Goal: Task Accomplishment & Management: Manage account settings

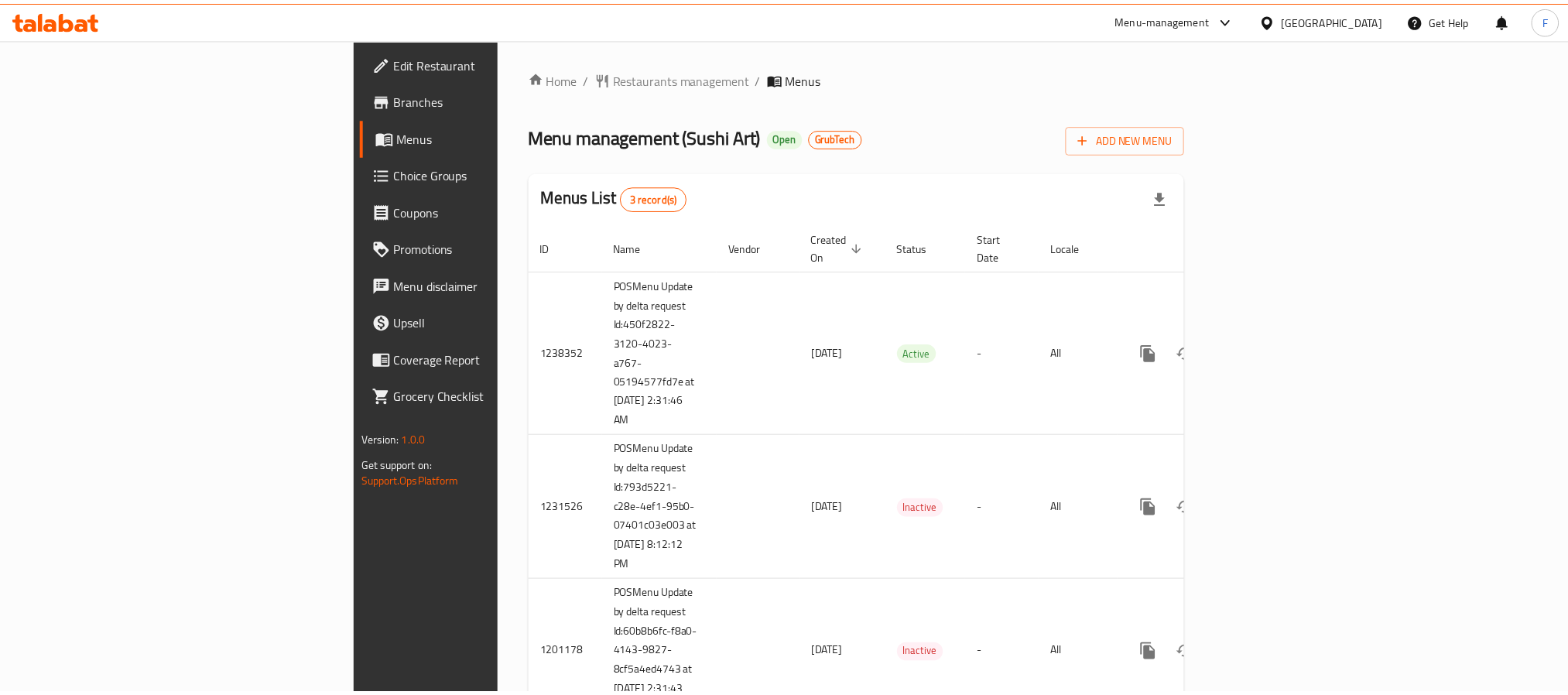
scroll to position [59, 0]
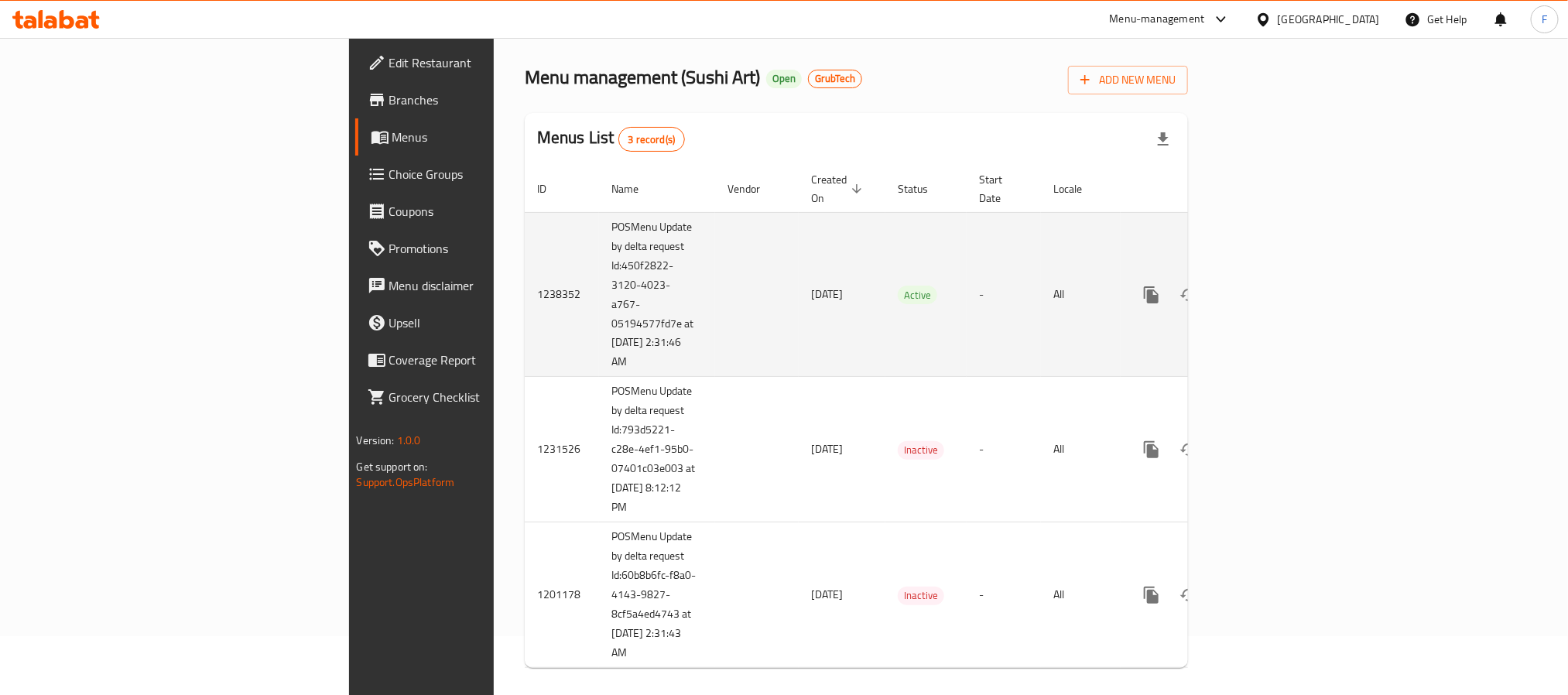
drag, startPoint x: 396, startPoint y: 347, endPoint x: 365, endPoint y: 249, distance: 102.8
click at [599, 249] on td "POSMenu Update by delta request Id:450f2822-3120-4023-a767-05194577fd7e at 9/8/…" at bounding box center [657, 295] width 116 height 165
copy td "Id:450f2822-3120-4023-a767-05194577fd7e at 9/8/2025 2:31:46 AM"
click at [1273, 285] on icon "enhanced table" at bounding box center [1263, 295] width 19 height 19
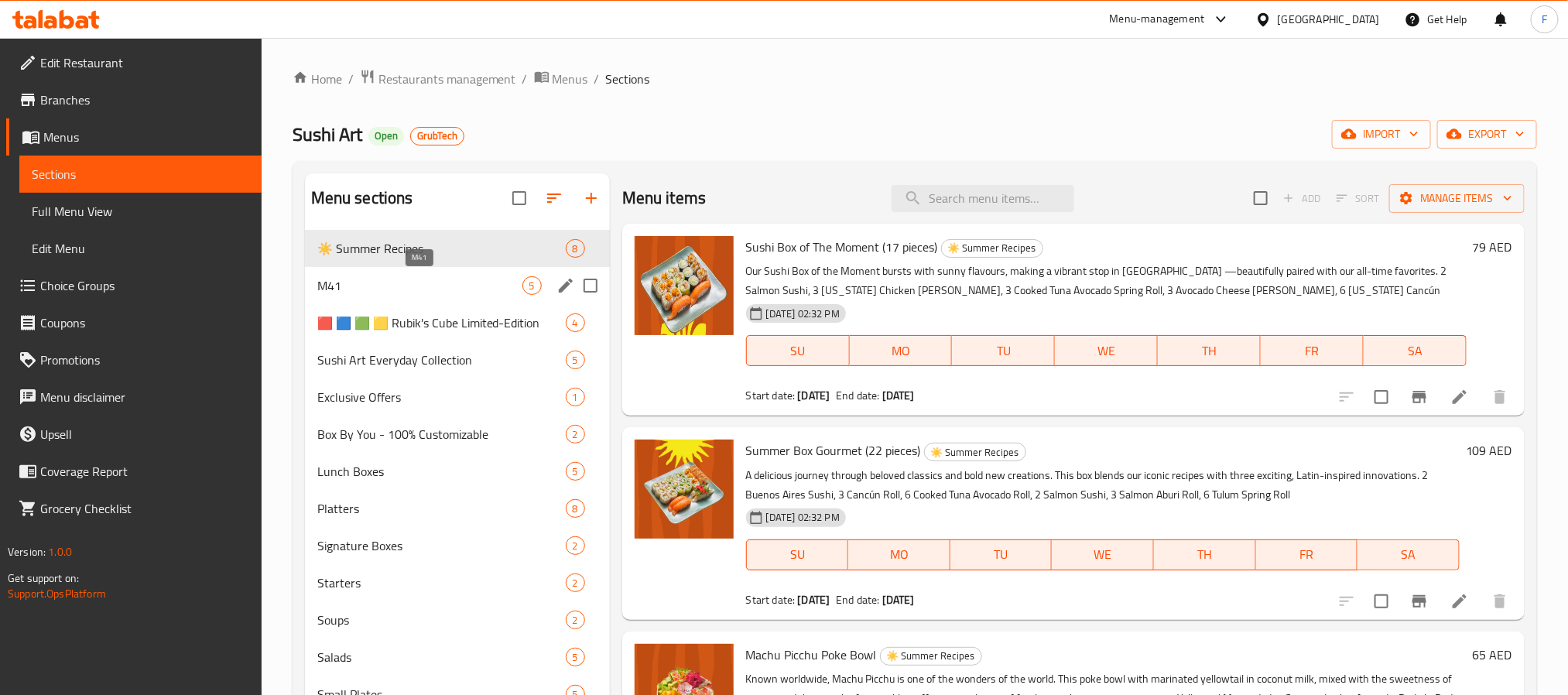
click at [402, 286] on span "M41" at bounding box center [419, 286] width 205 height 19
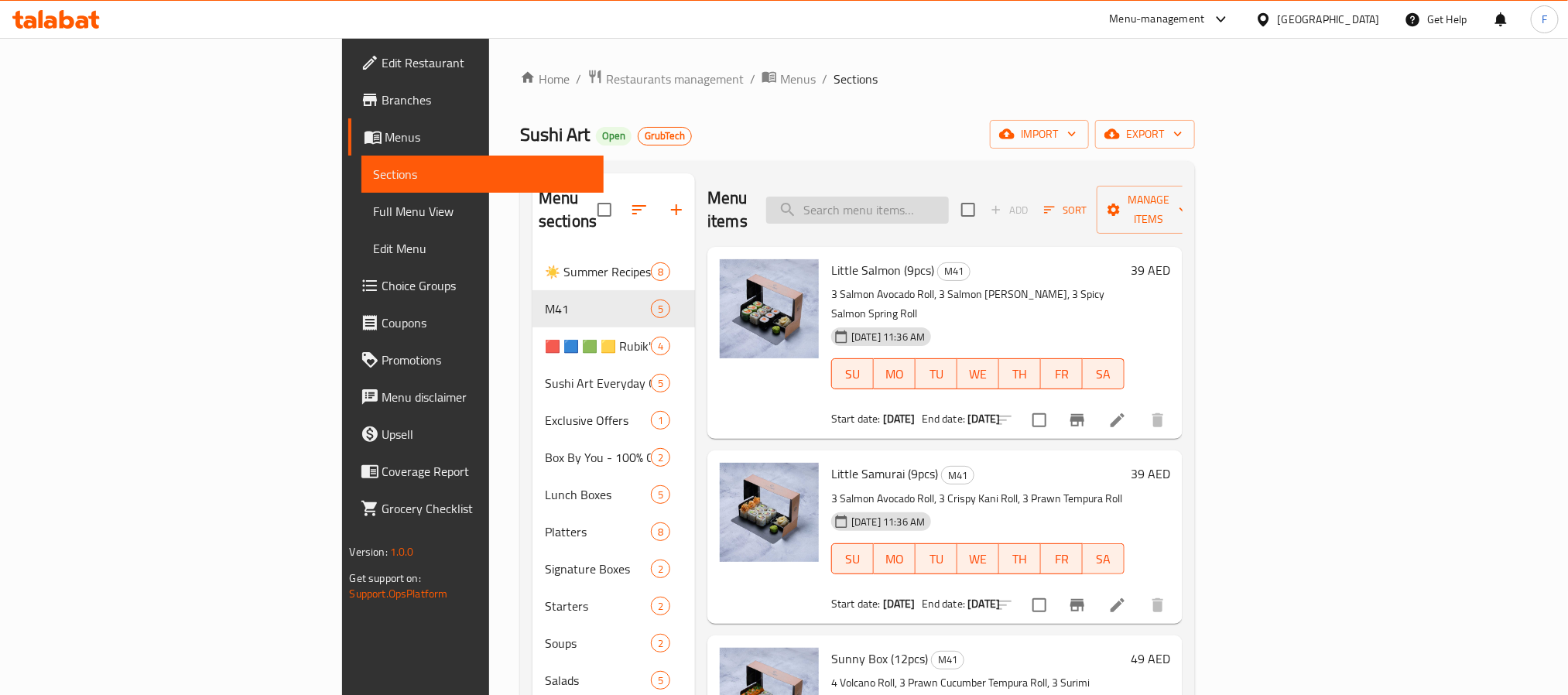
click at [949, 198] on input "search" at bounding box center [857, 211] width 182 height 27
paste input "Little Samurai"
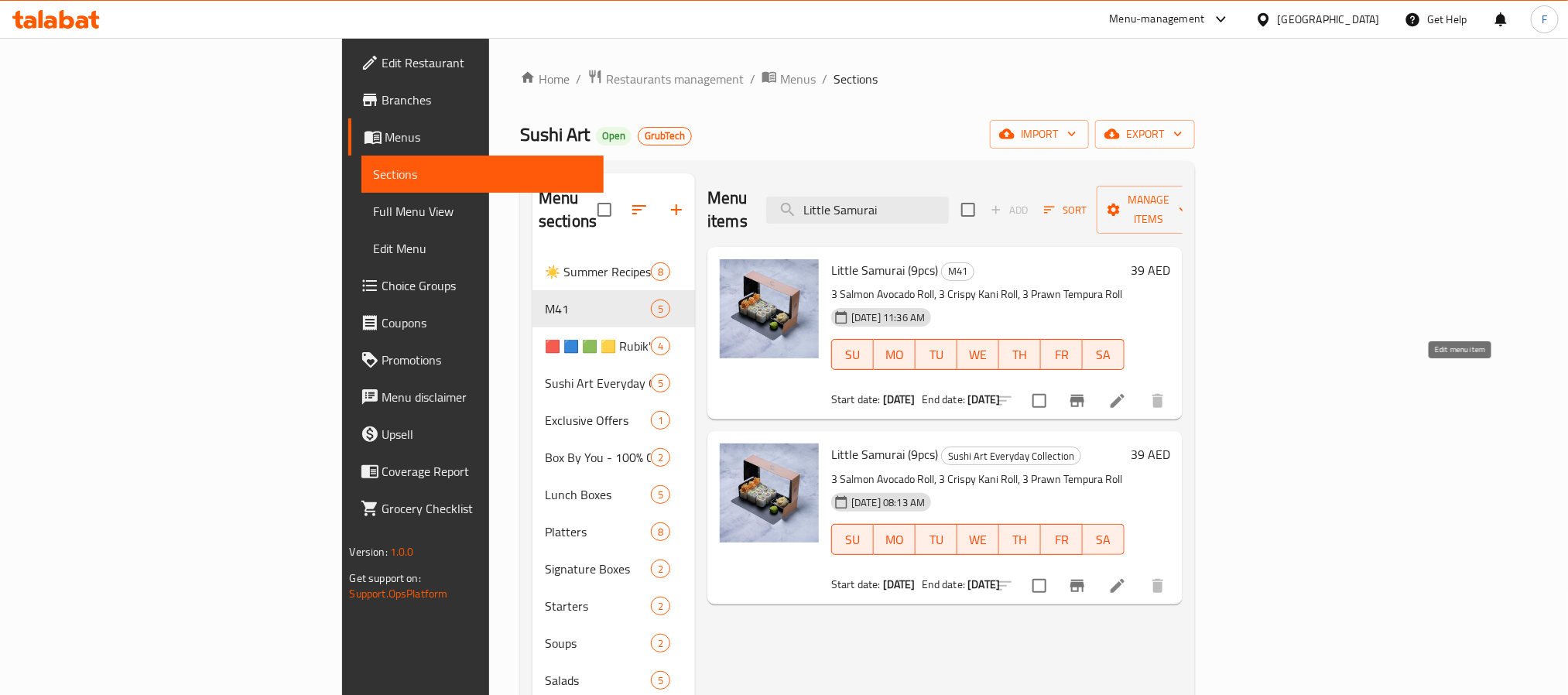
type input "Little Samurai"
click at [1127, 392] on icon at bounding box center [1118, 401] width 19 height 19
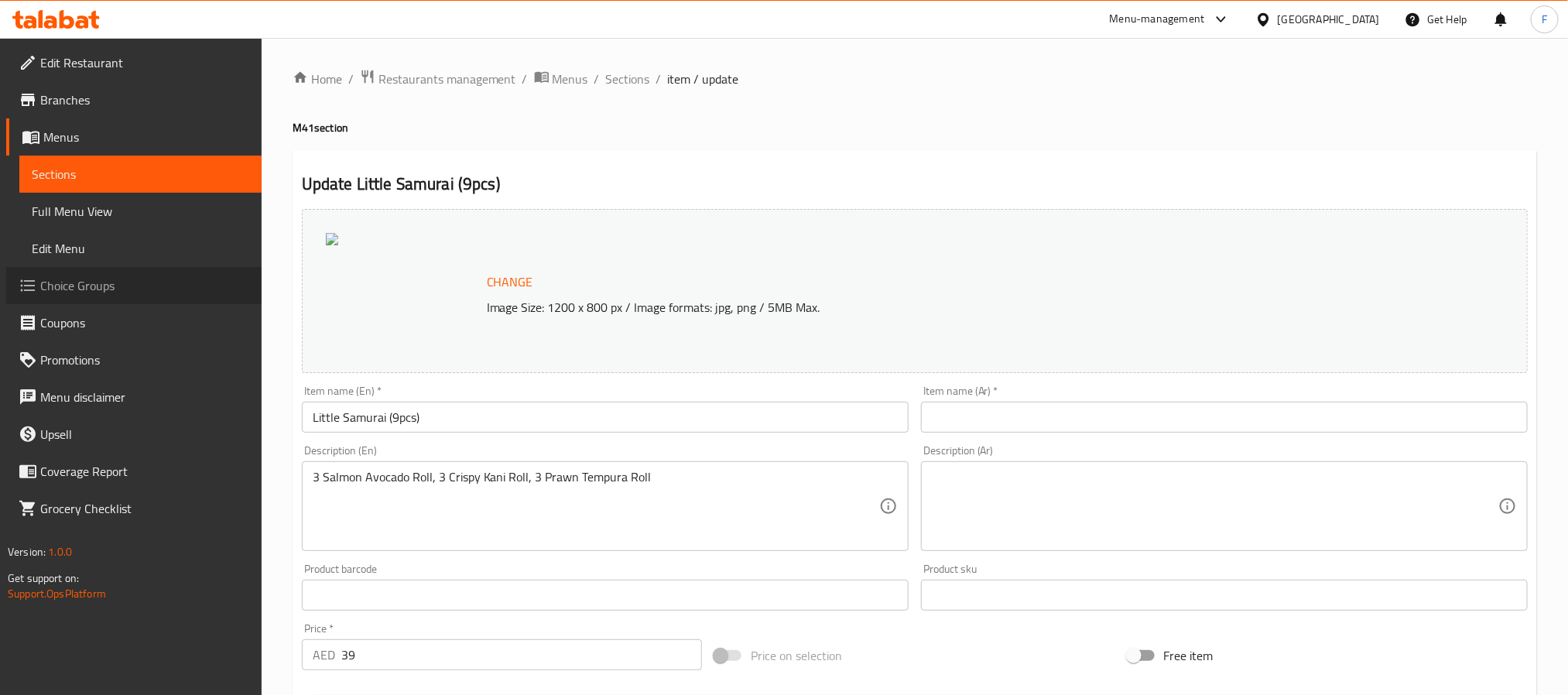
click at [84, 291] on span "Choice Groups" at bounding box center [145, 286] width 209 height 19
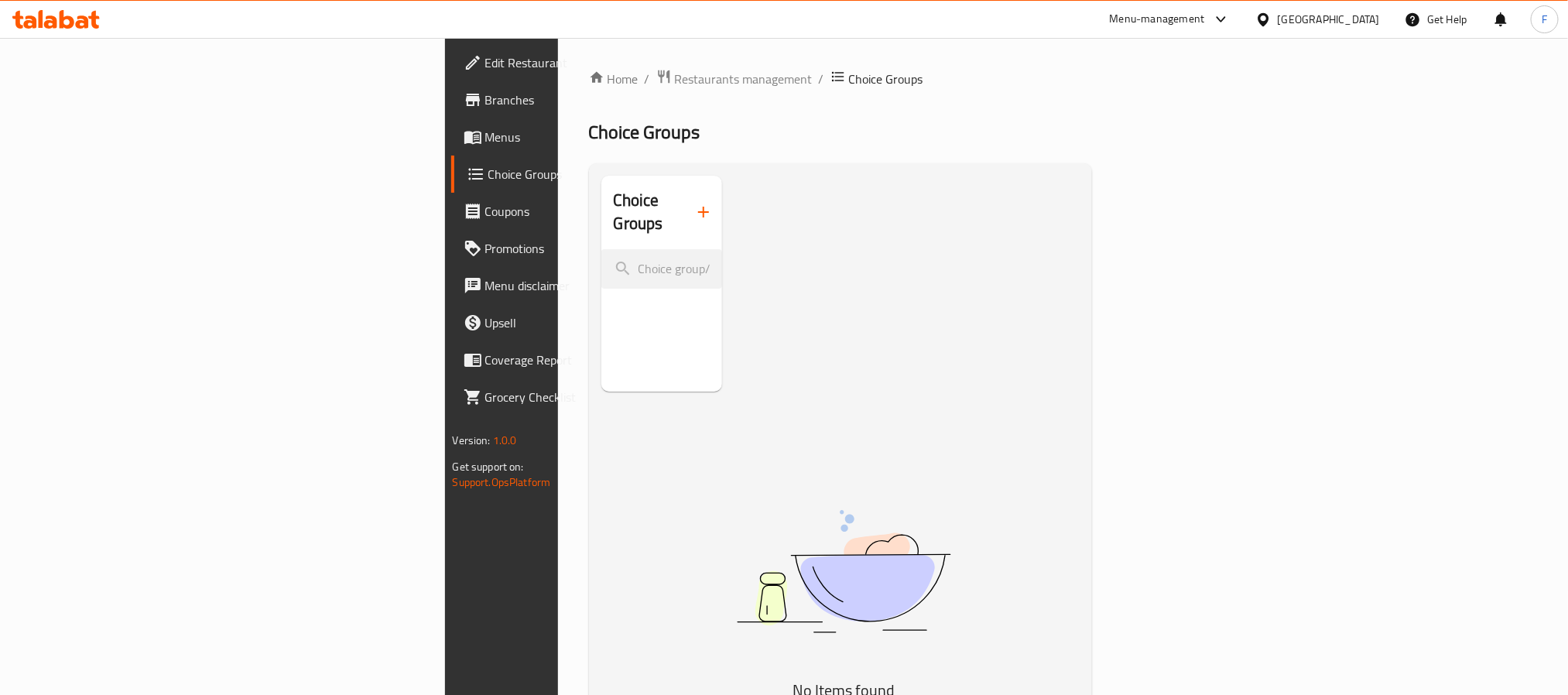
click at [486, 210] on span "Coupons" at bounding box center [590, 212] width 209 height 19
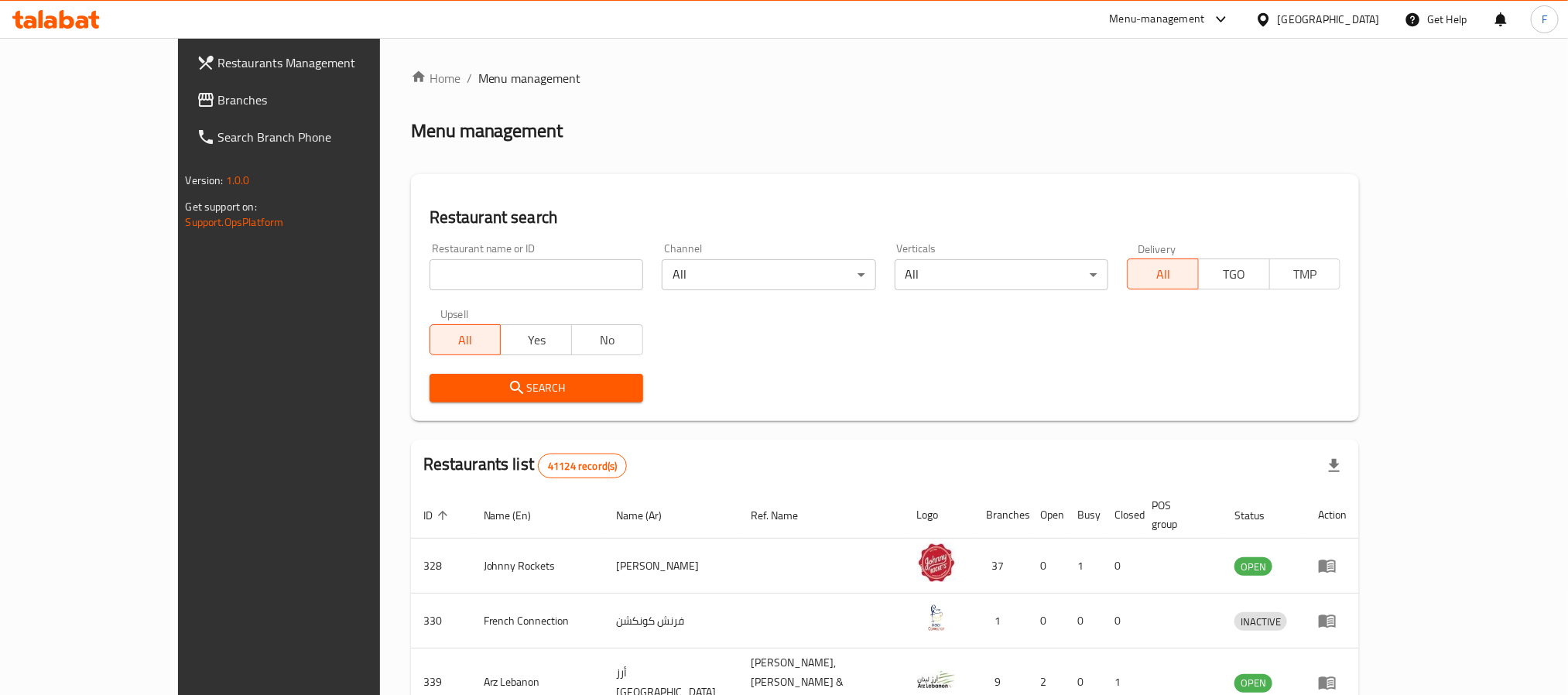
click at [1152, 10] on div "Menu-management" at bounding box center [1157, 20] width 95 height 19
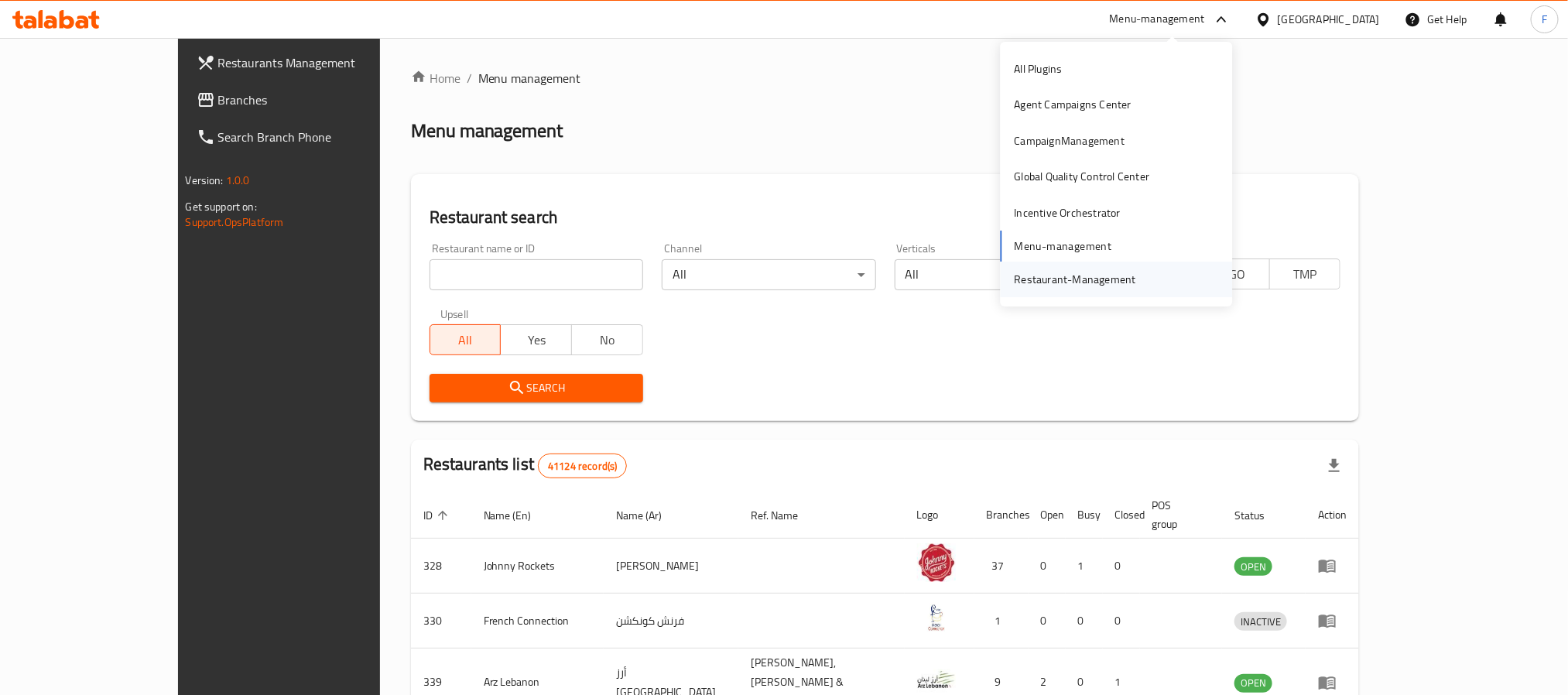
click at [1080, 288] on div "Restaurant-Management" at bounding box center [1076, 279] width 122 height 17
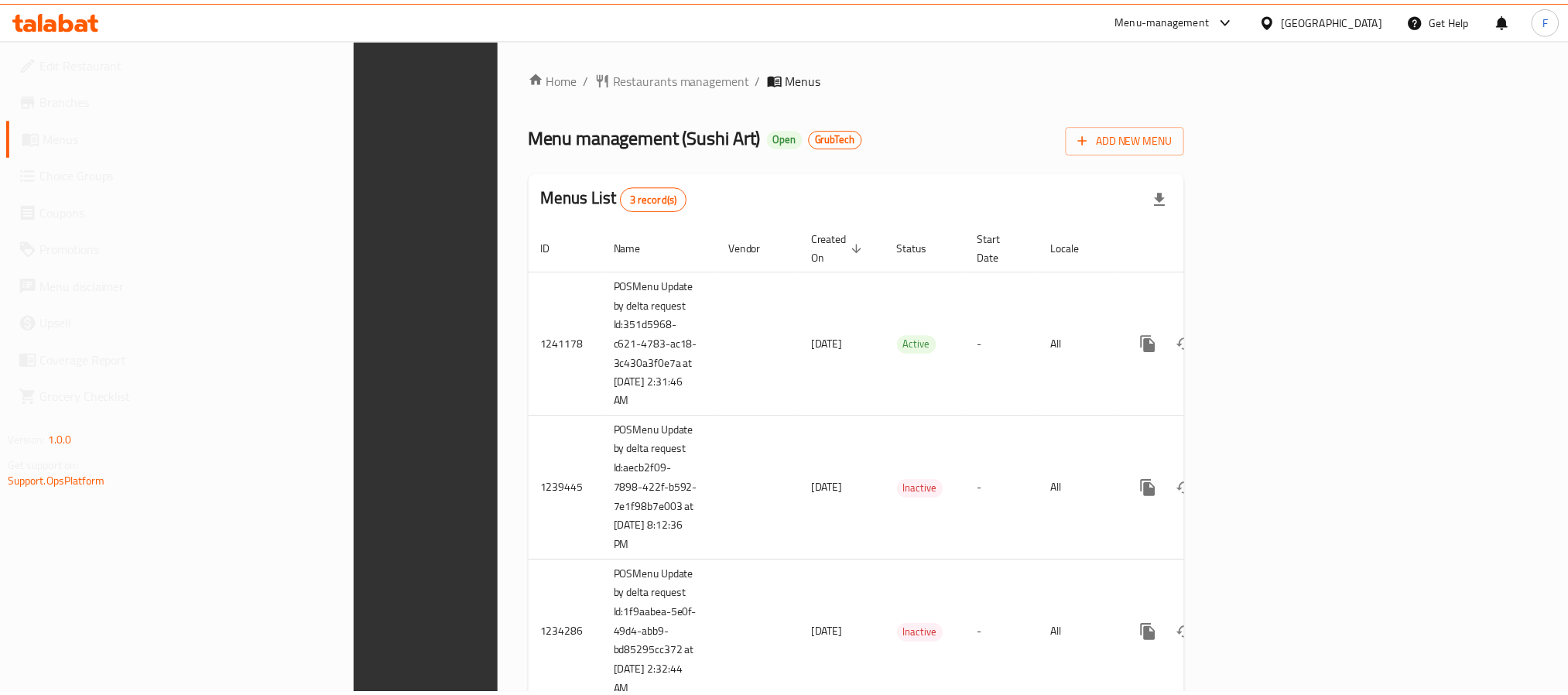
scroll to position [39, 0]
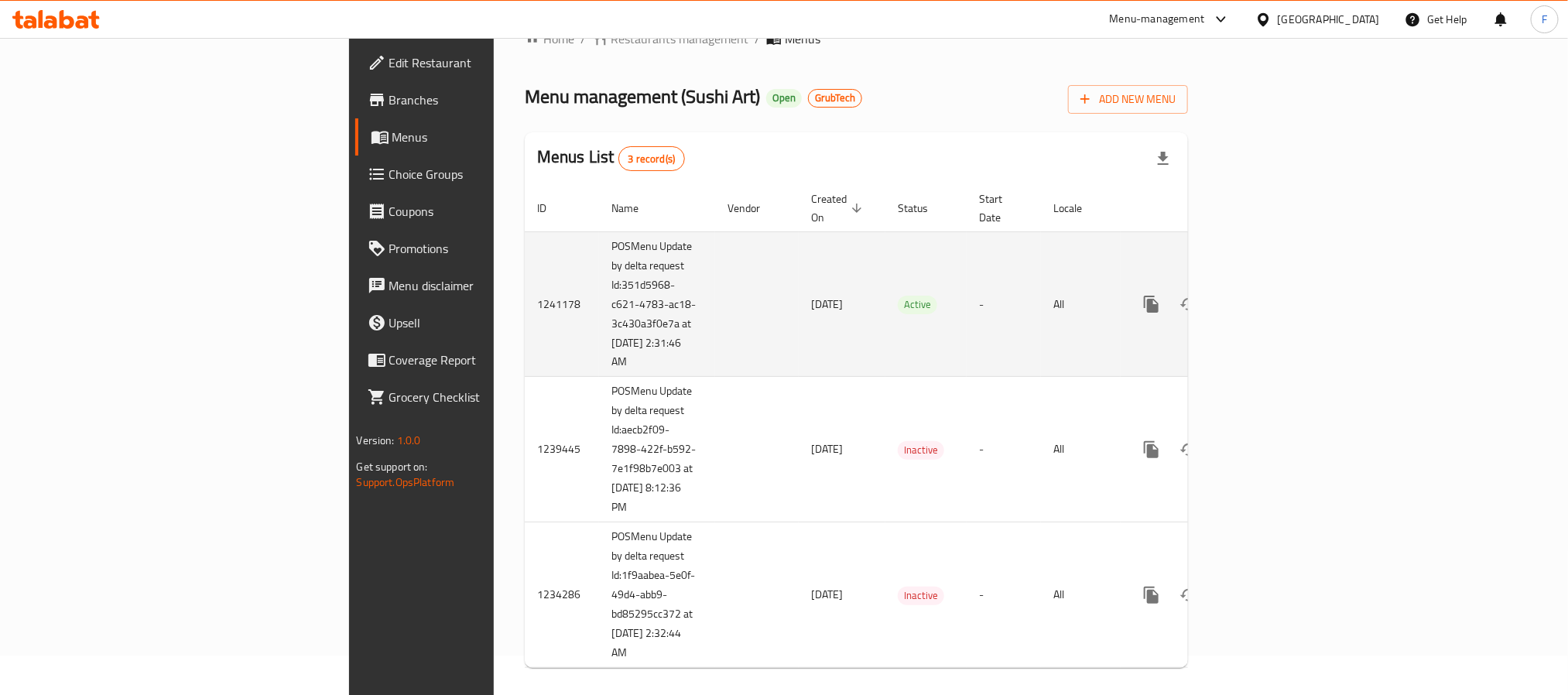
drag, startPoint x: 405, startPoint y: 345, endPoint x: 369, endPoint y: 272, distance: 81.4
click at [599, 272] on td "POSMenu Update by delta request Id:351d5968-c621-4783-ac18-3c430a3f0e7a at [DAT…" at bounding box center [657, 304] width 116 height 146
copy td "Id:351d5968-c621-4783-ac18-3c430a3f0e7a at [DATE] 2:31:46 AM"
click at [1273, 295] on icon "enhanced table" at bounding box center [1263, 304] width 19 height 19
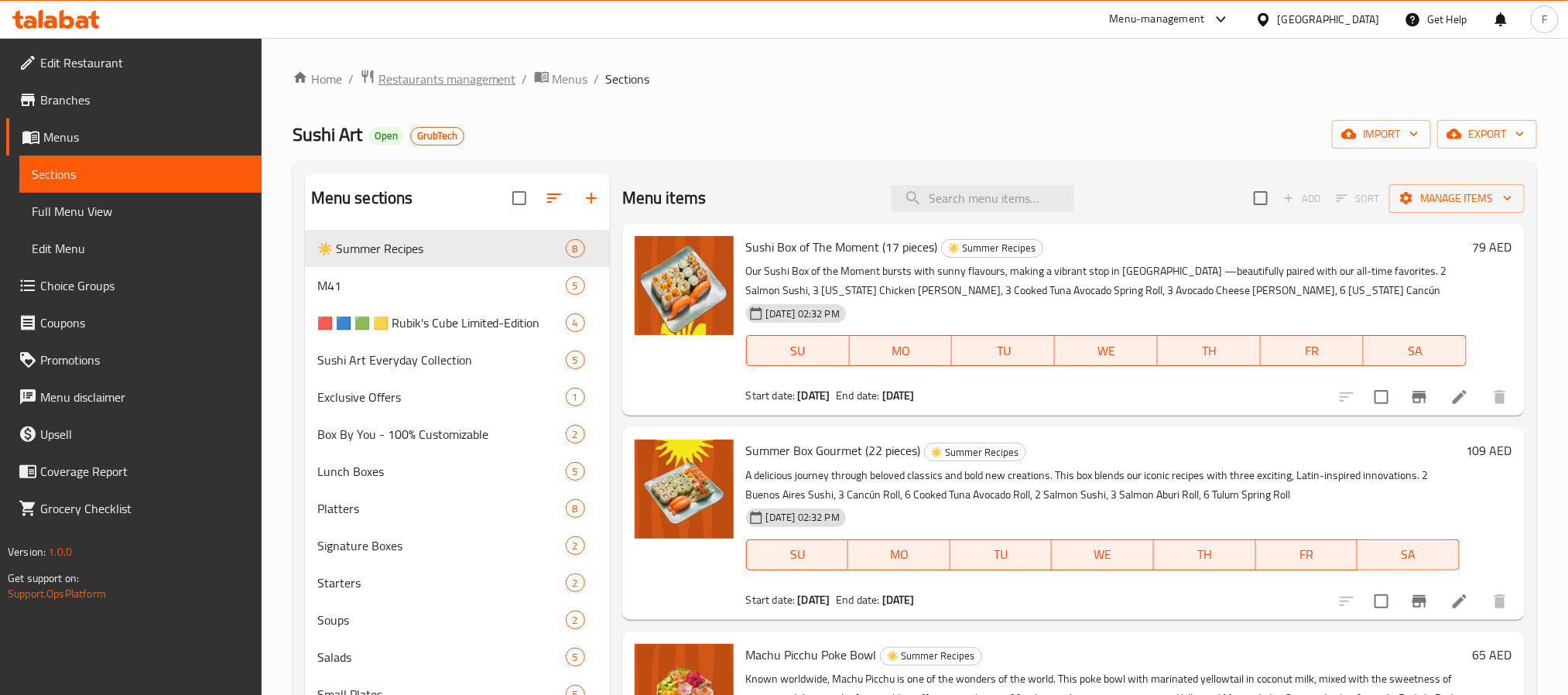
click at [478, 76] on span "Restaurants management" at bounding box center [447, 79] width 138 height 19
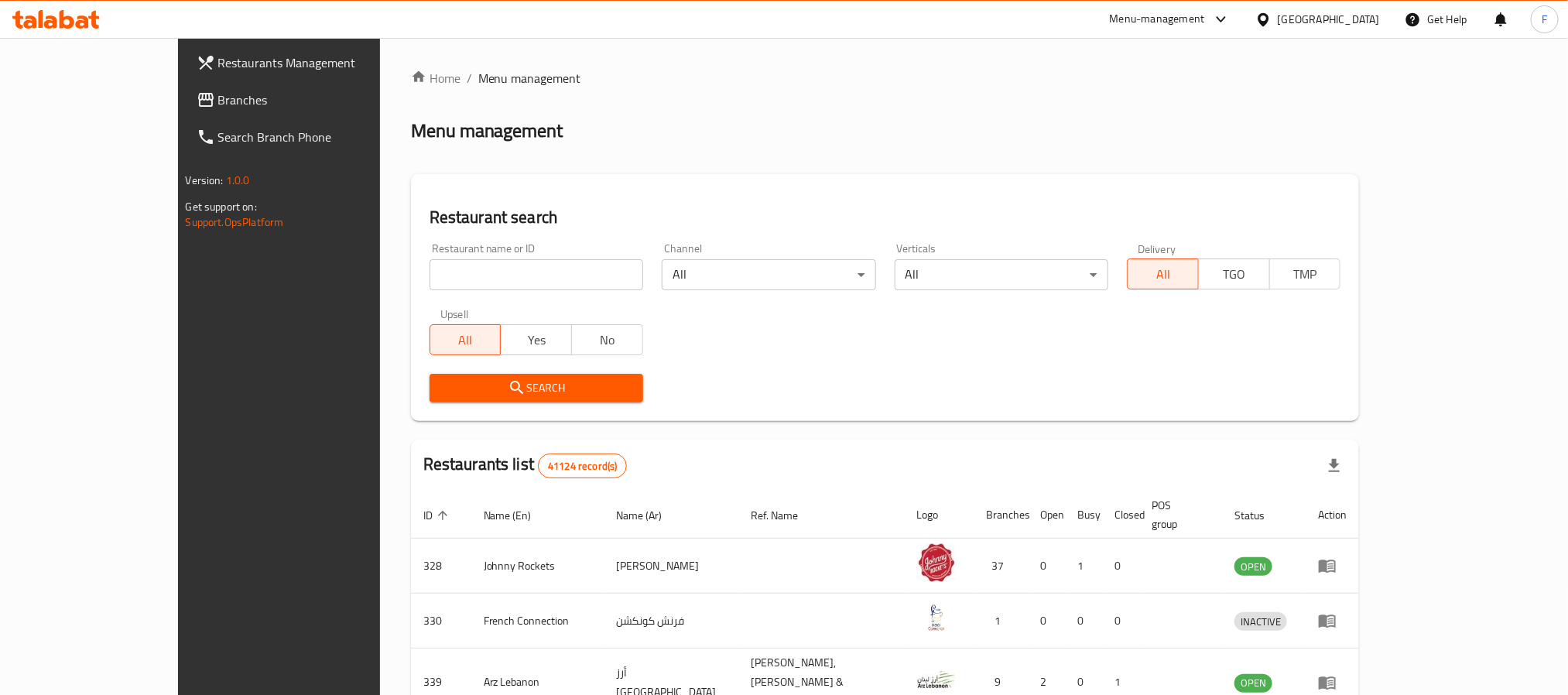
click at [218, 99] on span "Branches" at bounding box center [323, 100] width 209 height 19
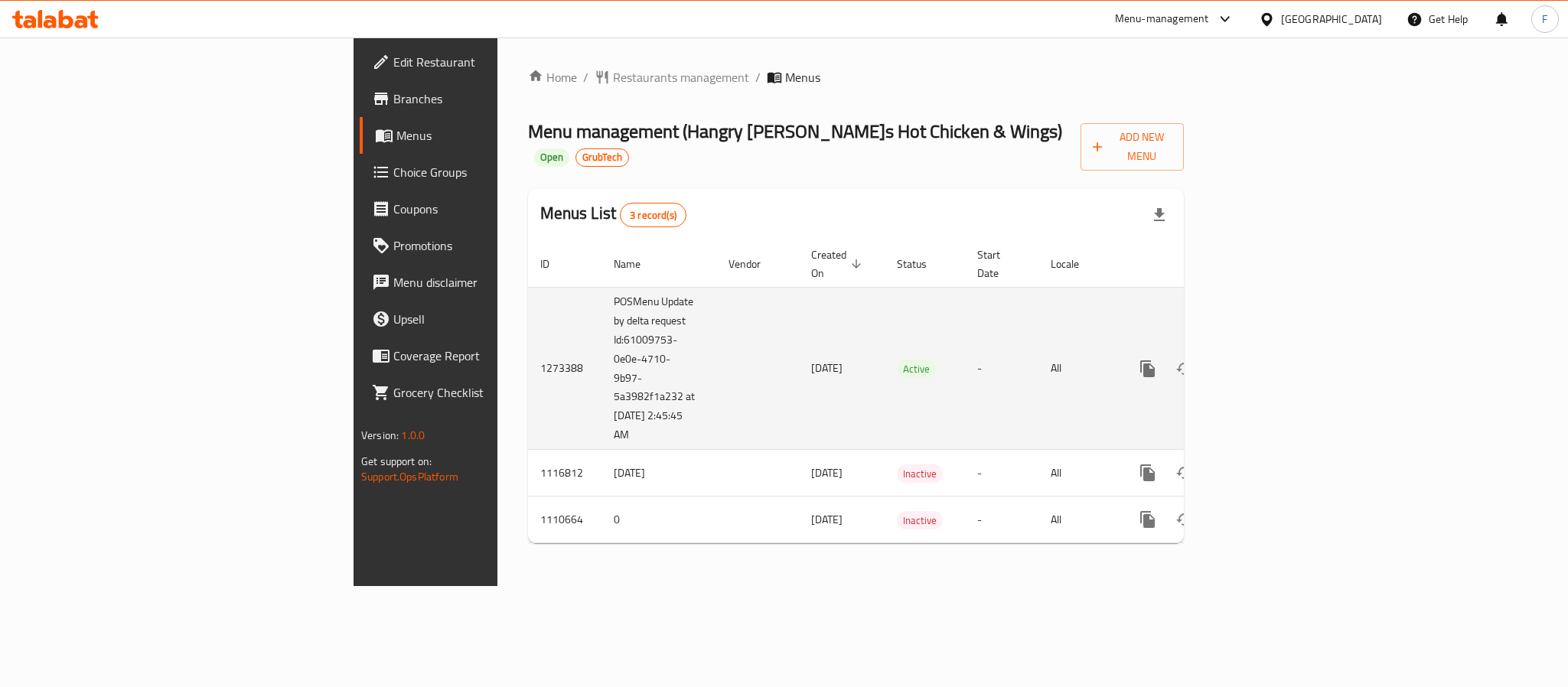
click at [799, 354] on td "27/01/2025" at bounding box center [841, 368] width 86 height 163
drag, startPoint x: 444, startPoint y: 379, endPoint x: 368, endPoint y: 303, distance: 107.5
click at [601, 303] on td "POSMenu Update by delta request Id:61009753-0e0e-4710-9b97-5a3982f1a232 at 8/27…" at bounding box center [659, 368] width 115 height 163
copy td "Id:61009753-0e0e-4710-9b97-5a3982f1a232 at 8/27/2025 2:45:45 AM"
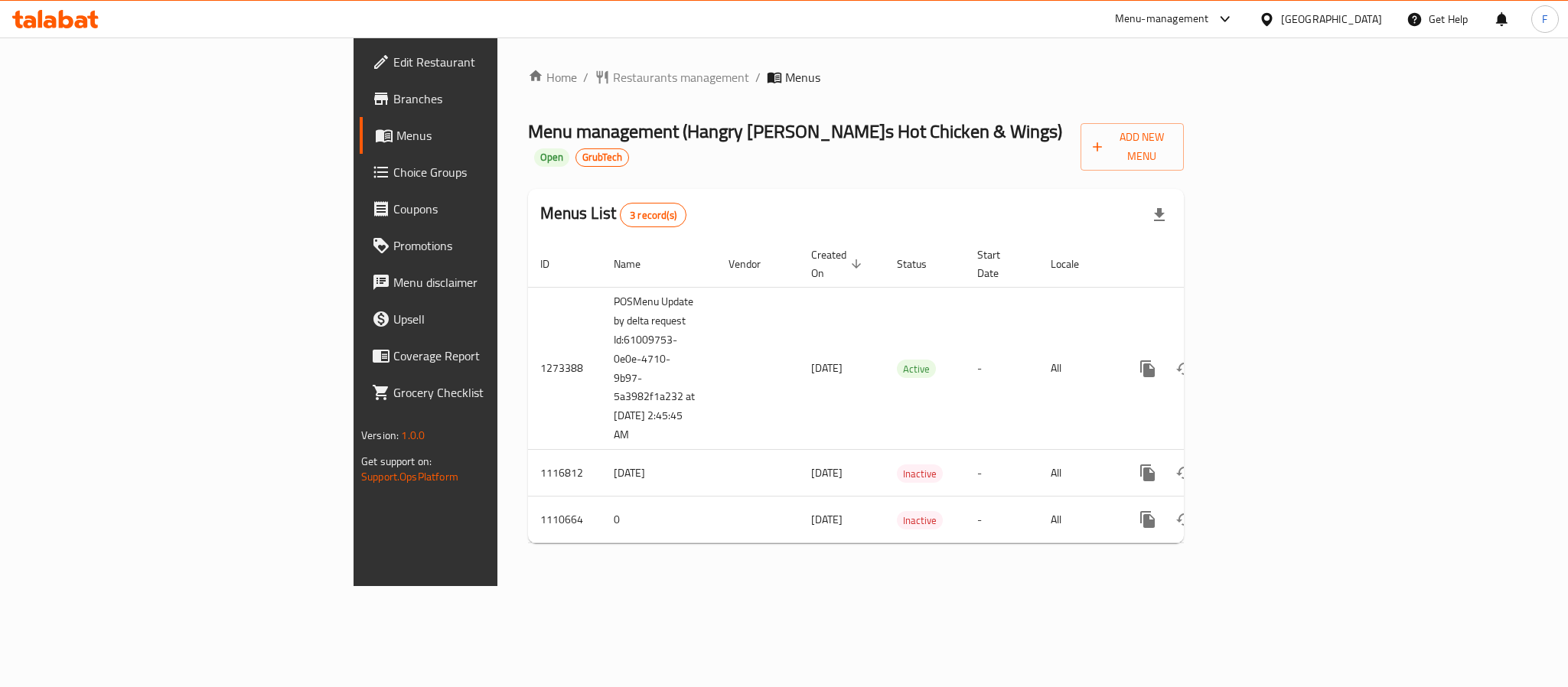
drag, startPoint x: 873, startPoint y: 574, endPoint x: 915, endPoint y: 561, distance: 44.0
click at [873, 574] on div "Home / Restaurants management / Menus Menu management ( Hangry Joe`s Hot Chicke…" at bounding box center [856, 312] width 718 height 549
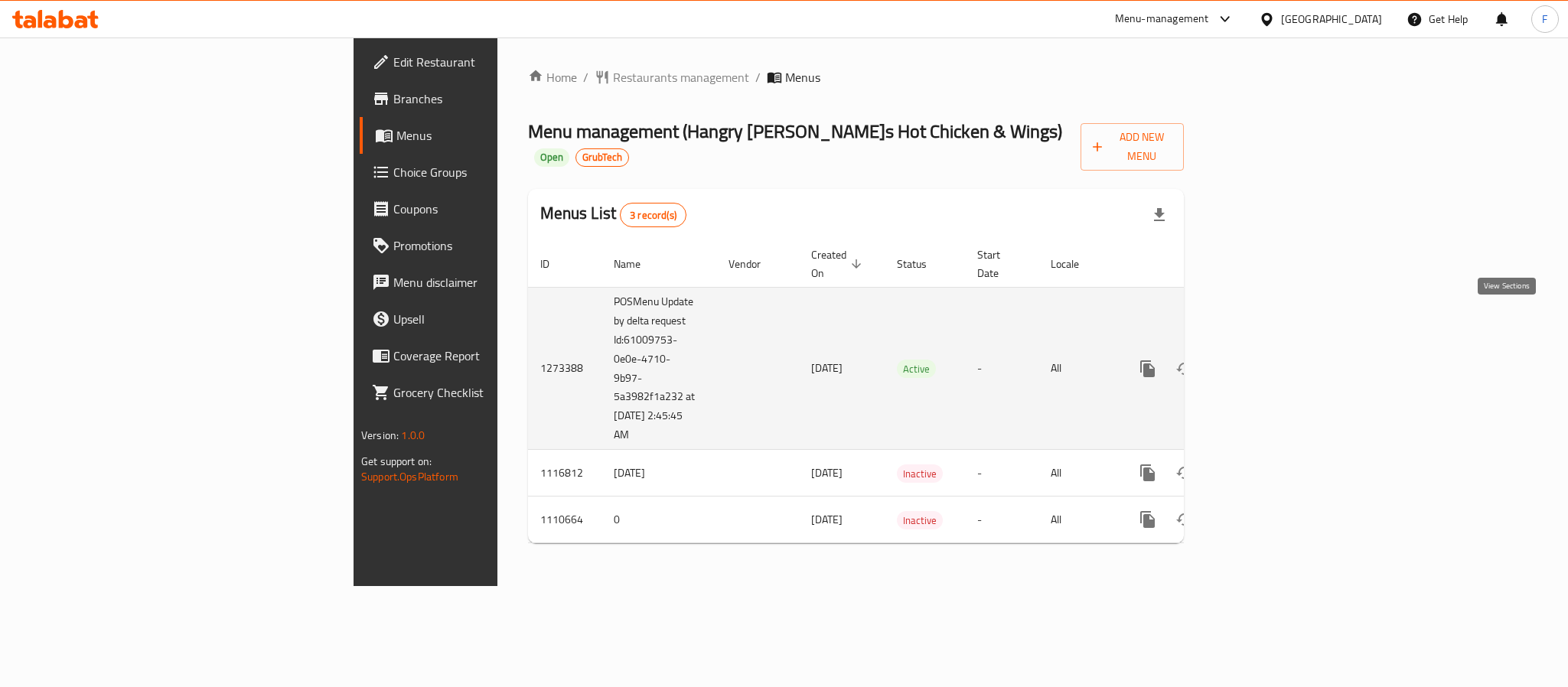
click at [1266, 362] on icon "enhanced table" at bounding box center [1258, 368] width 14 height 14
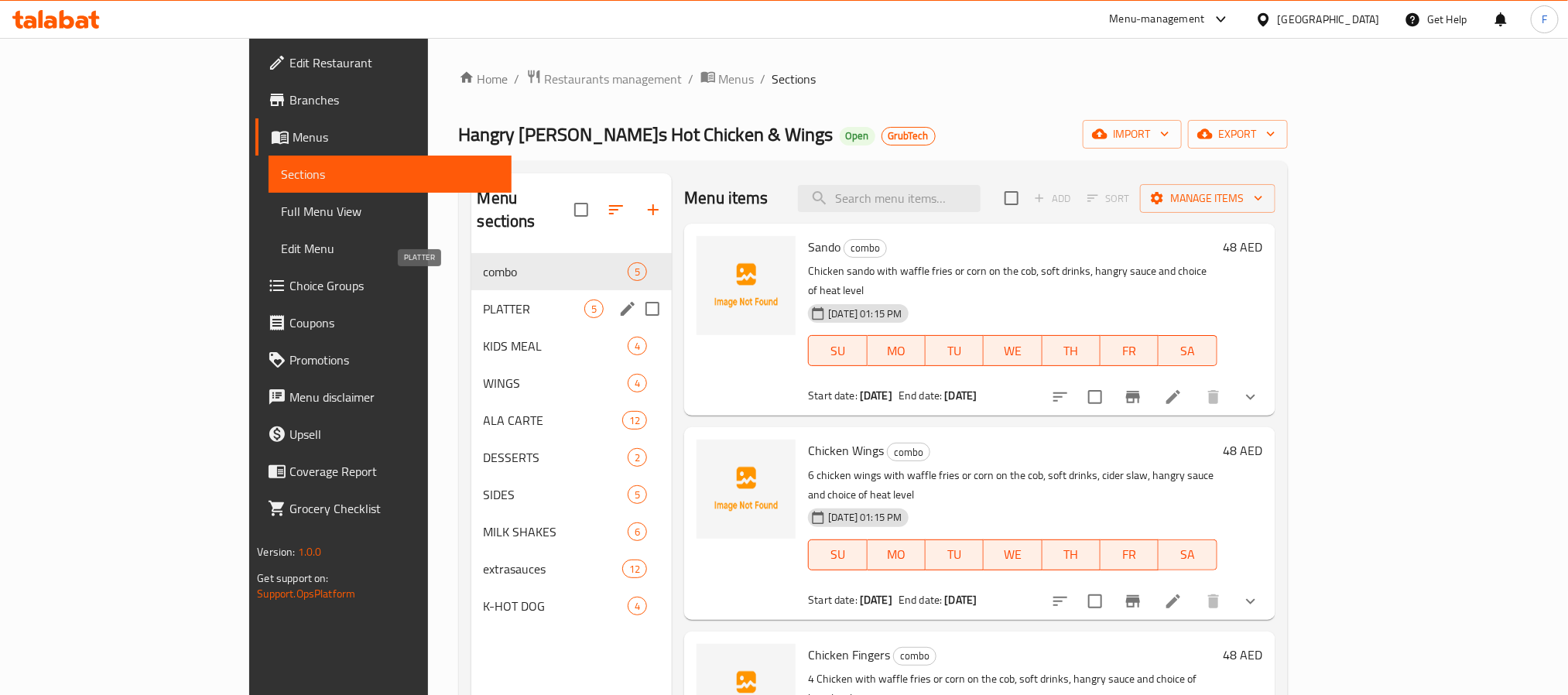
click at [484, 300] on span "PLATTER" at bounding box center [534, 309] width 101 height 19
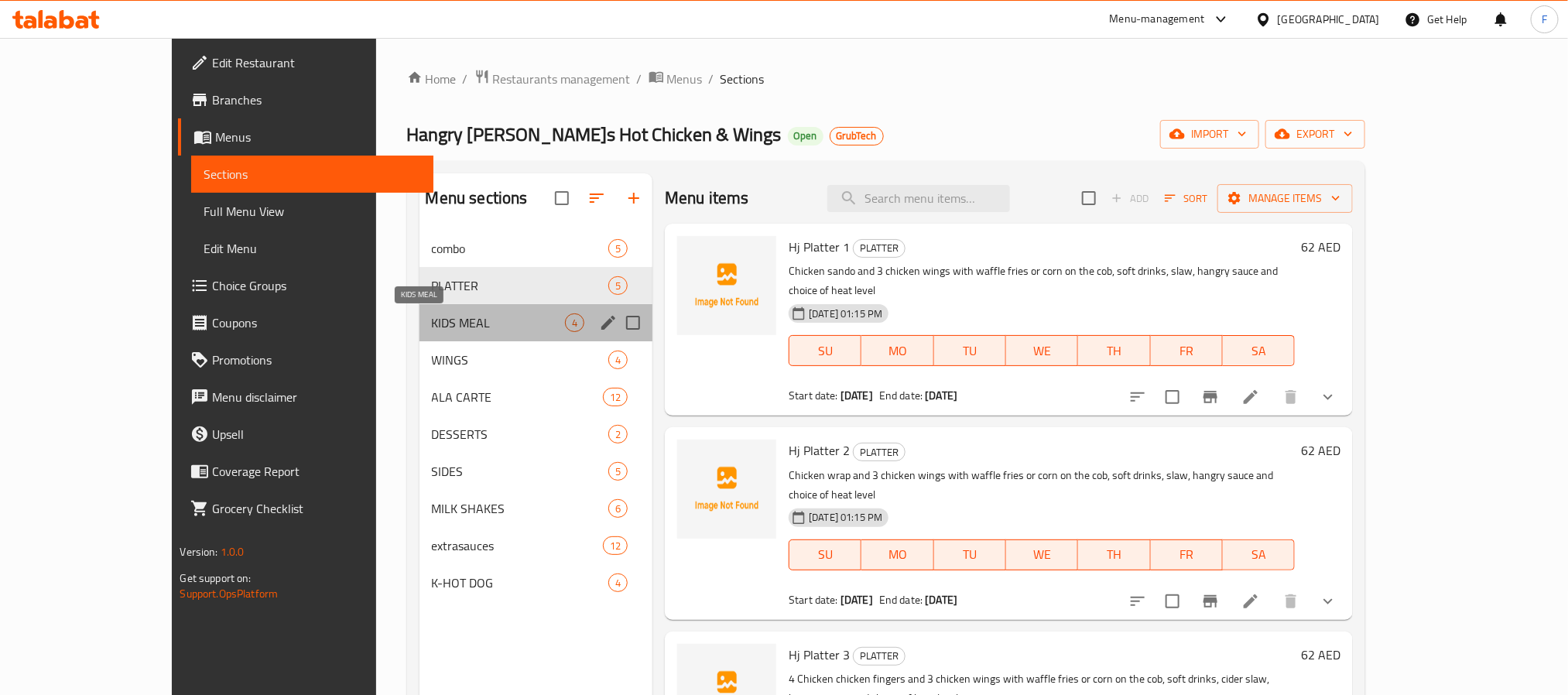
click at [432, 323] on span "KIDS MEAL" at bounding box center [498, 323] width 133 height 19
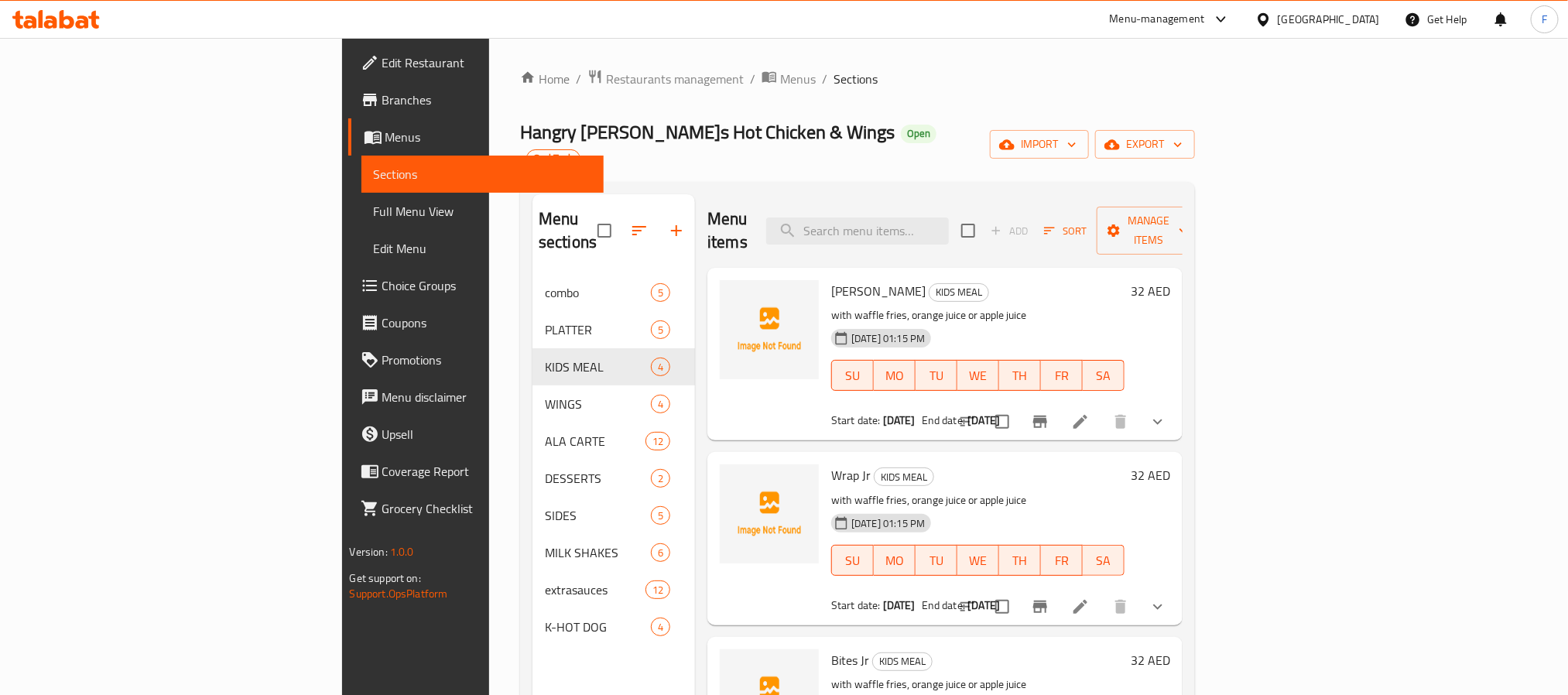
click at [373, 210] on span "Full Menu View" at bounding box center [482, 212] width 218 height 19
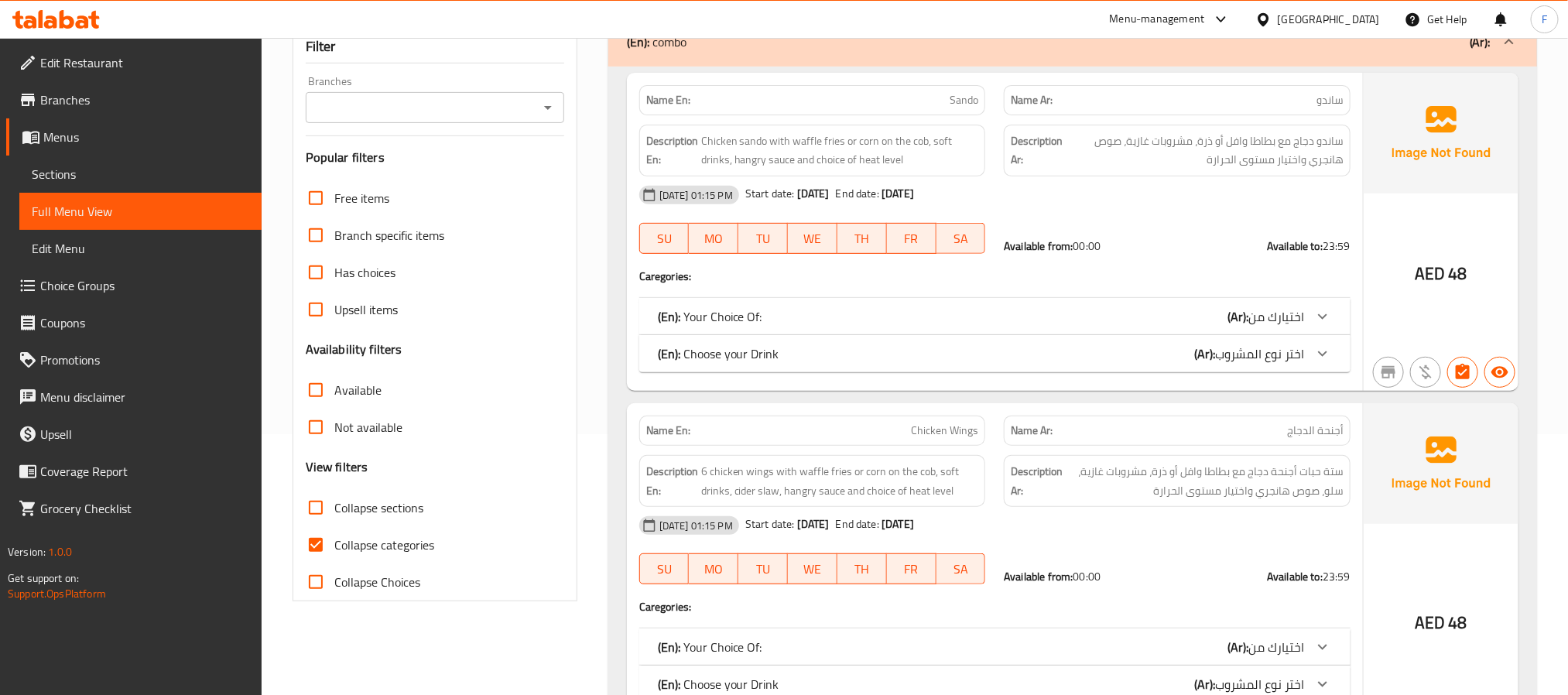
scroll to position [232, 0]
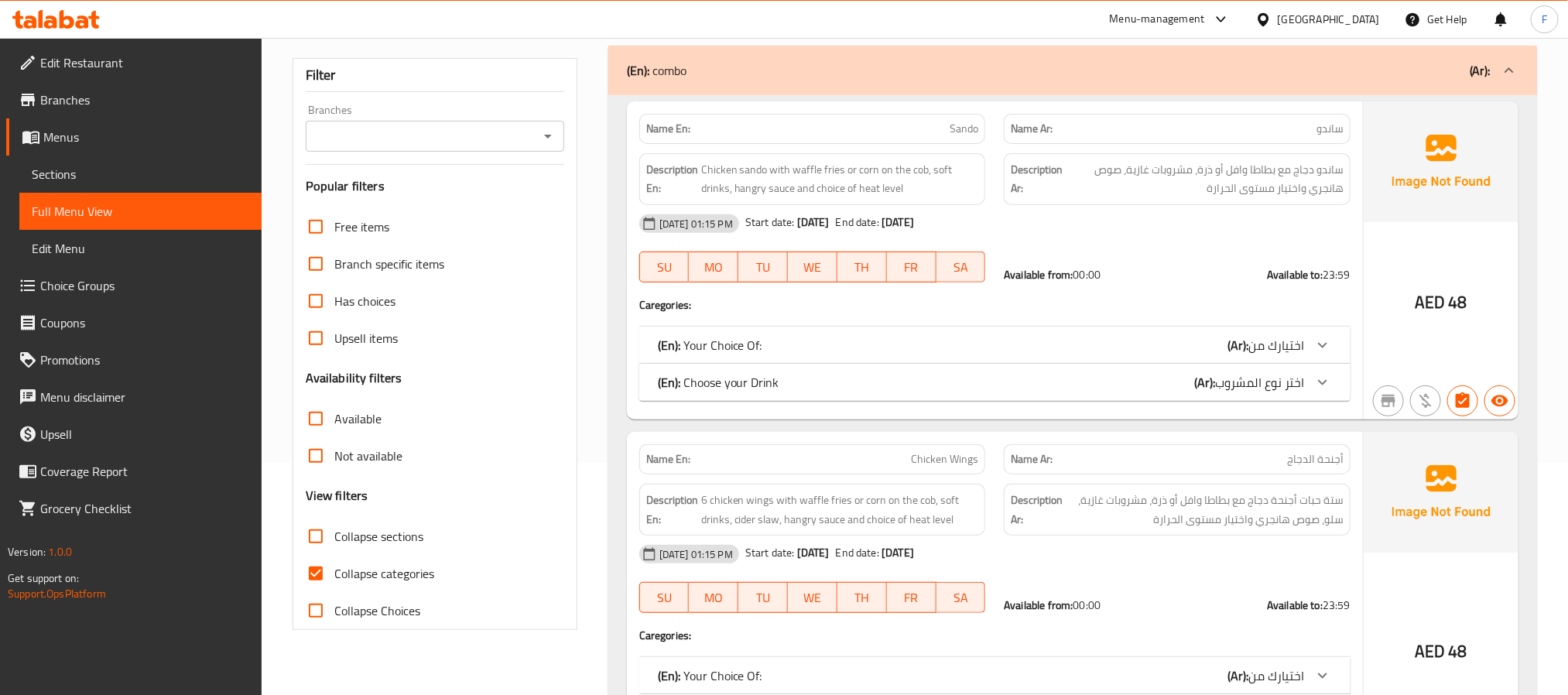
click at [516, 147] on input "Branches" at bounding box center [421, 135] width 224 height 21
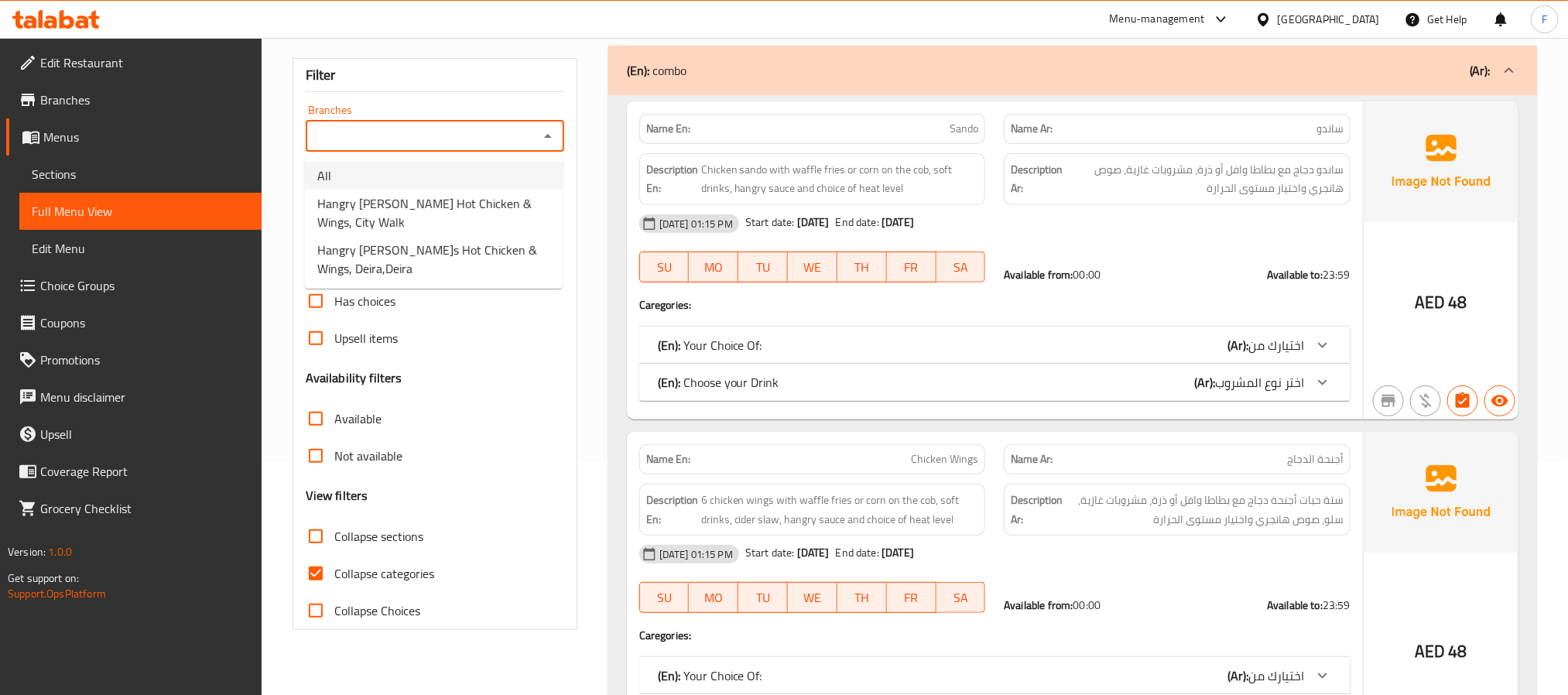
click at [386, 171] on li "All" at bounding box center [433, 176] width 258 height 28
type input "All"
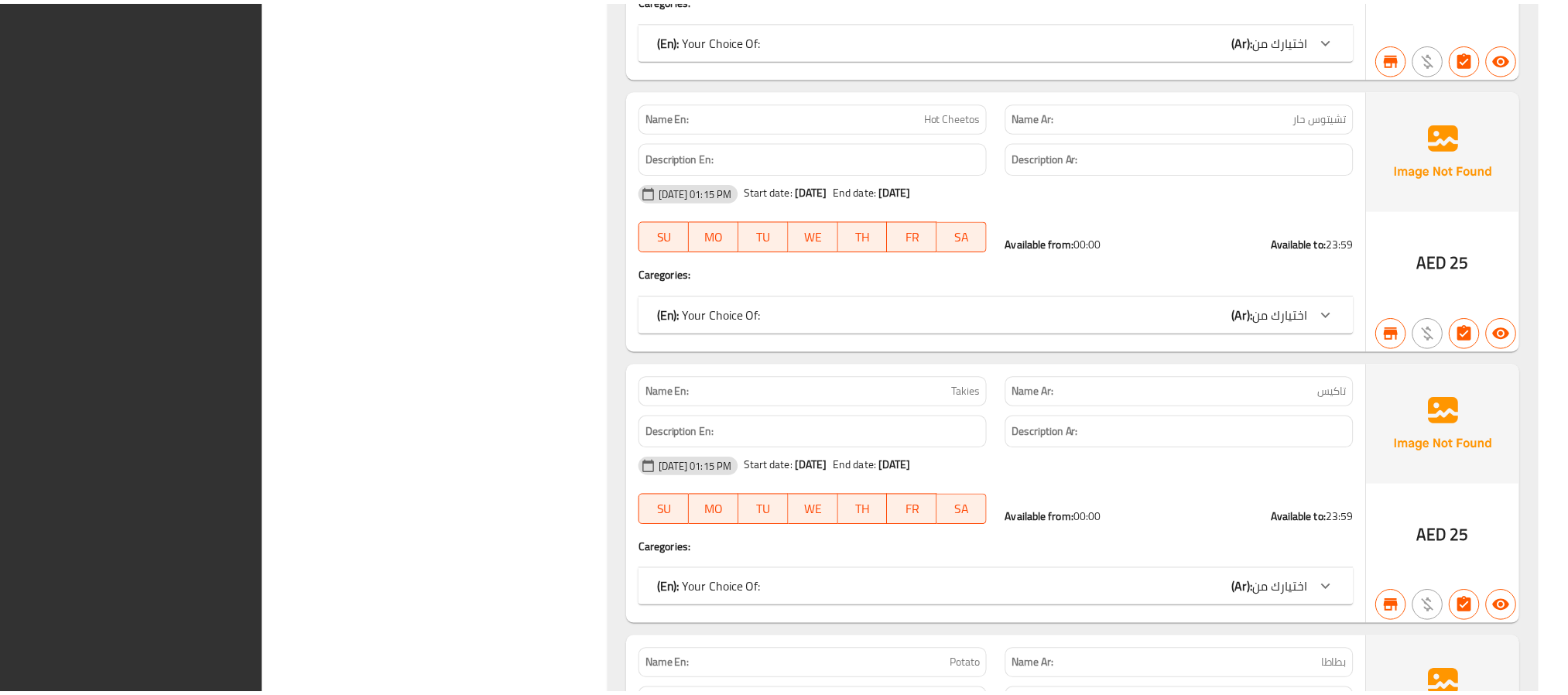
scroll to position [16506, 0]
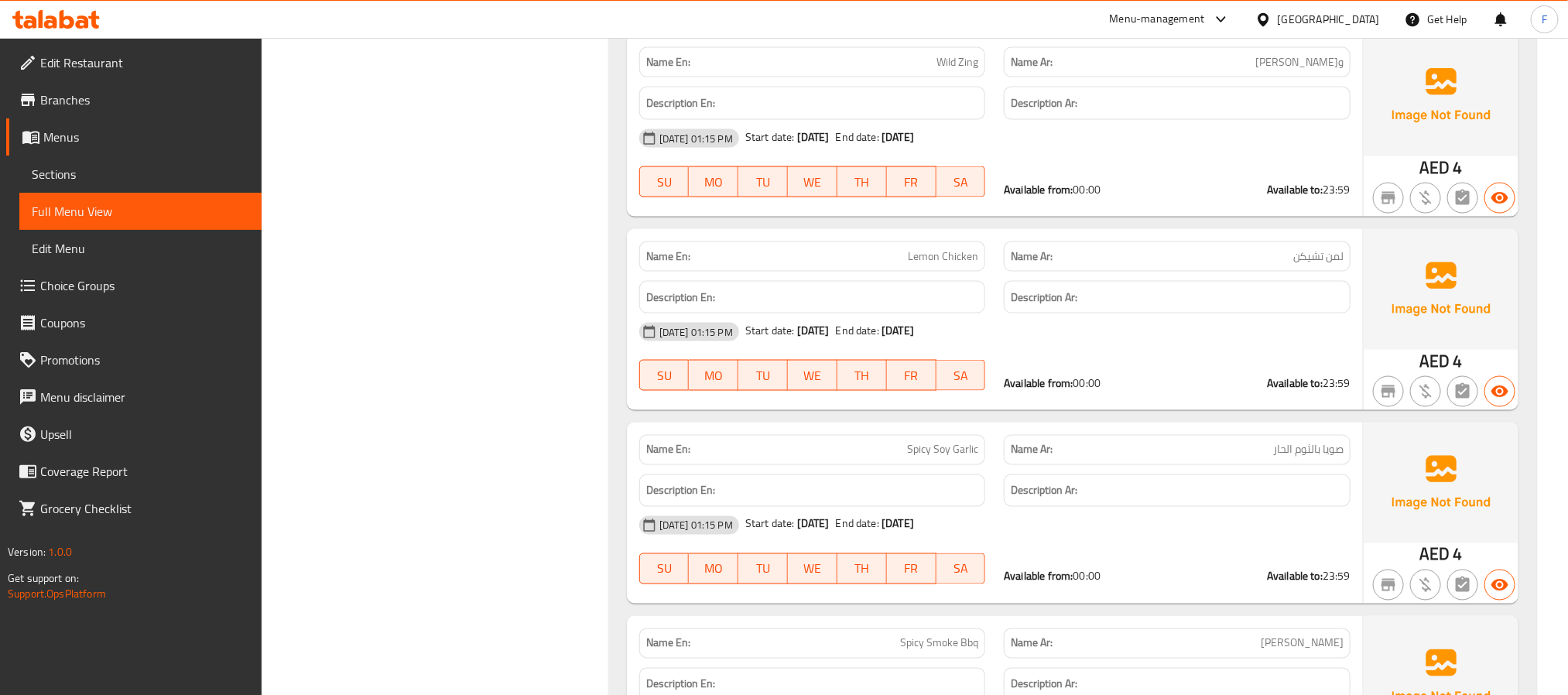
scroll to position [13486, 0]
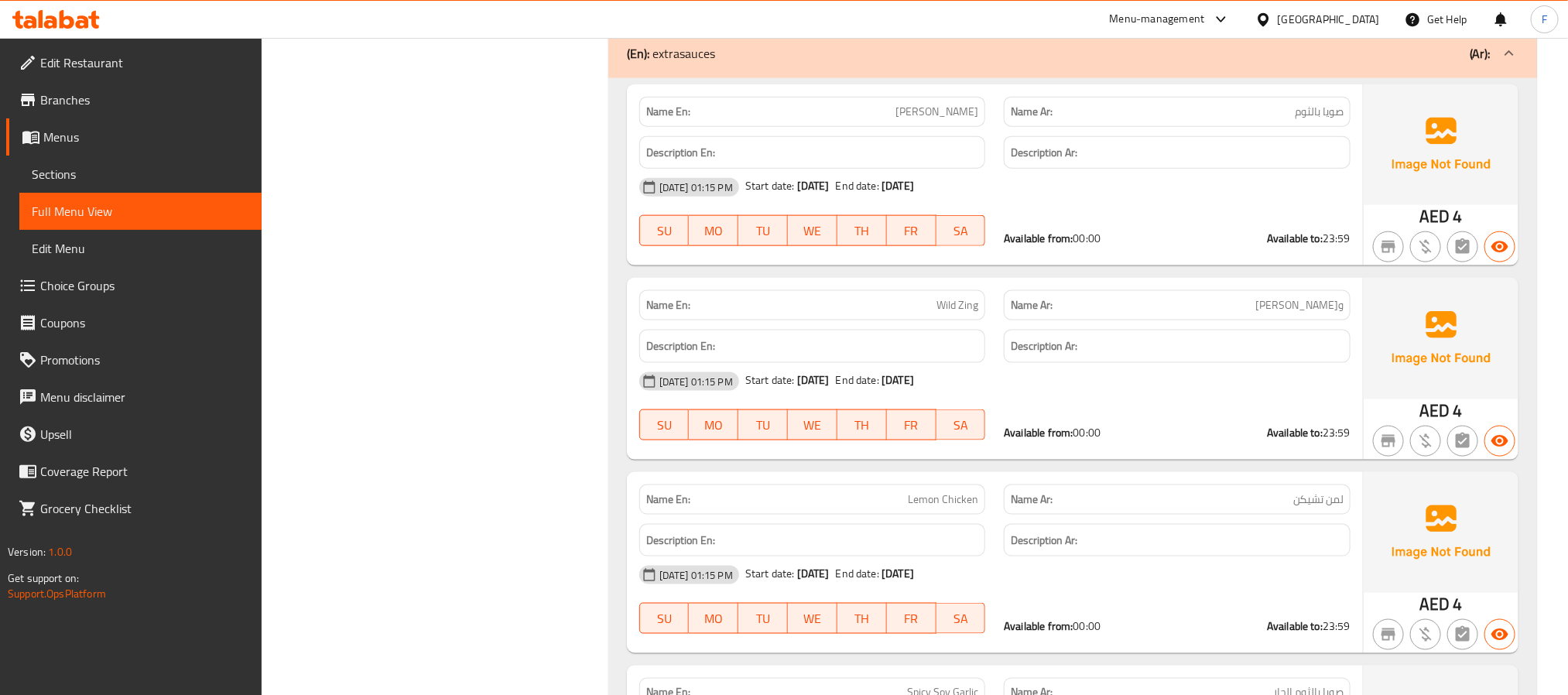
click at [76, 102] on span "Branches" at bounding box center [145, 100] width 209 height 19
